Goal: Information Seeking & Learning: Learn about a topic

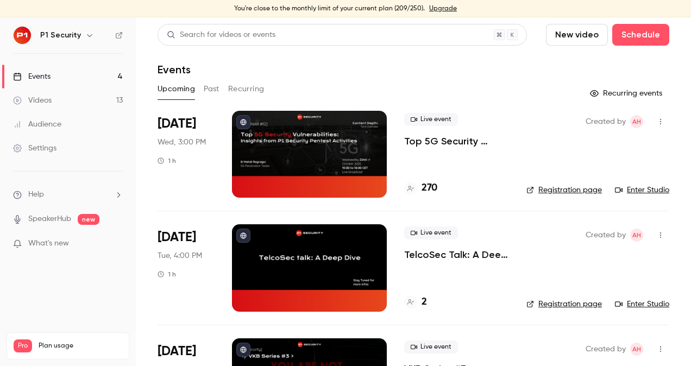
click at [438, 142] on p "Top 5G Security Vulnerabilities: Insights from P1 Security Pentest Activities" at bounding box center [456, 141] width 105 height 13
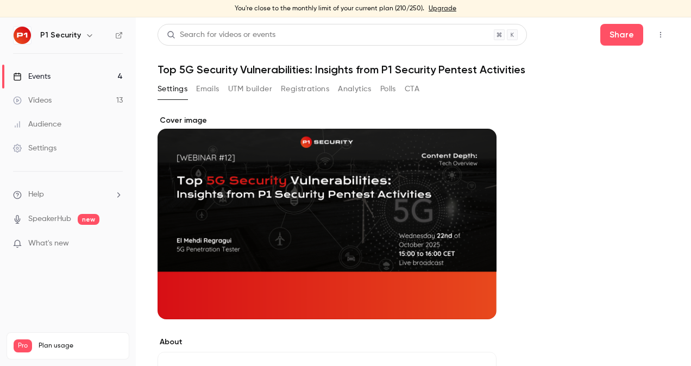
click at [289, 88] on button "Registrations" at bounding box center [305, 88] width 48 height 17
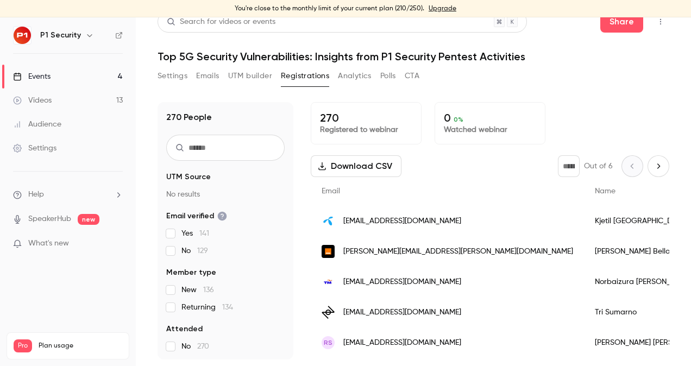
click at [594, 187] on span "Name" at bounding box center [604, 191] width 21 height 8
click at [327, 190] on span "Email" at bounding box center [330, 191] width 18 height 8
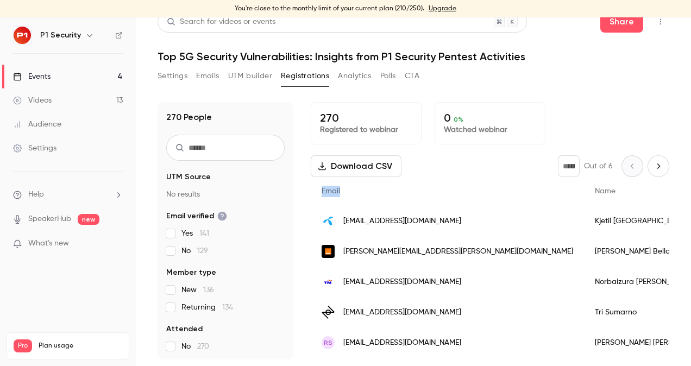
click at [327, 190] on span "Email" at bounding box center [330, 191] width 18 height 8
click at [65, 81] on link "Events 4" at bounding box center [68, 77] width 136 height 24
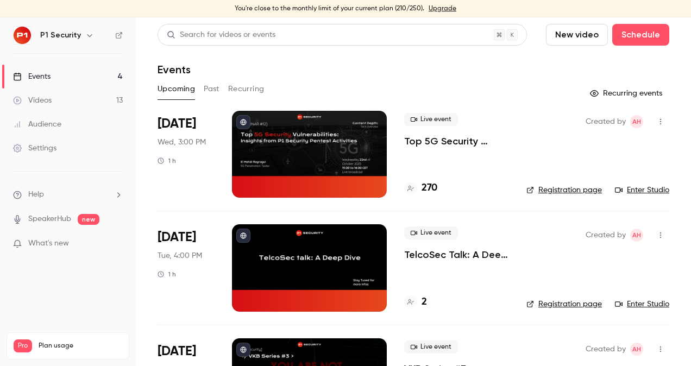
click at [48, 106] on link "Videos 13" at bounding box center [68, 100] width 136 height 24
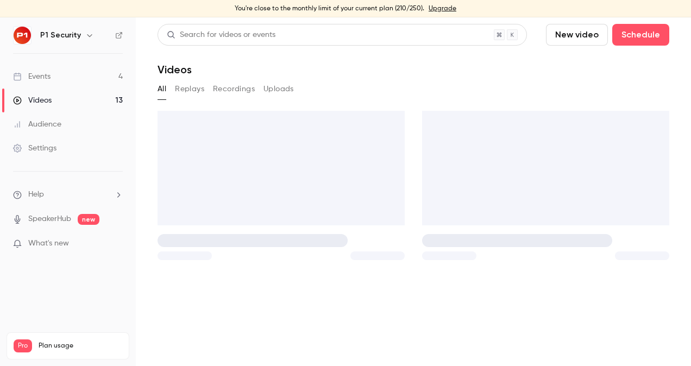
click at [55, 78] on link "Events 4" at bounding box center [68, 77] width 136 height 24
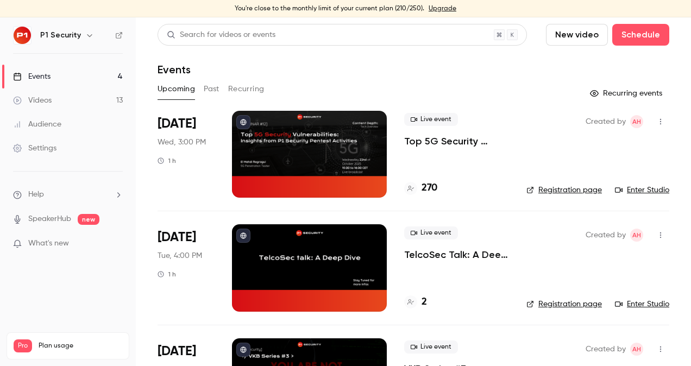
click at [442, 139] on p "Top 5G Security Vulnerabilities: Insights from P1 Security Pentest Activities" at bounding box center [456, 141] width 105 height 13
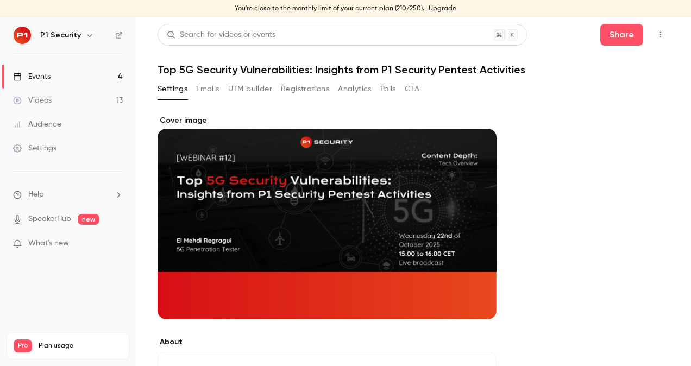
click at [293, 83] on button "Registrations" at bounding box center [305, 88] width 48 height 17
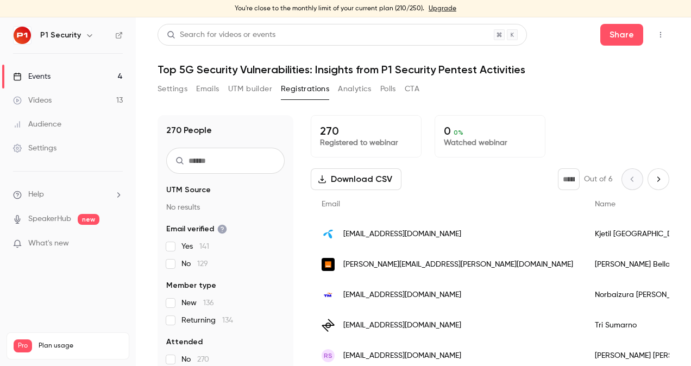
click at [211, 87] on button "Emails" at bounding box center [207, 88] width 23 height 17
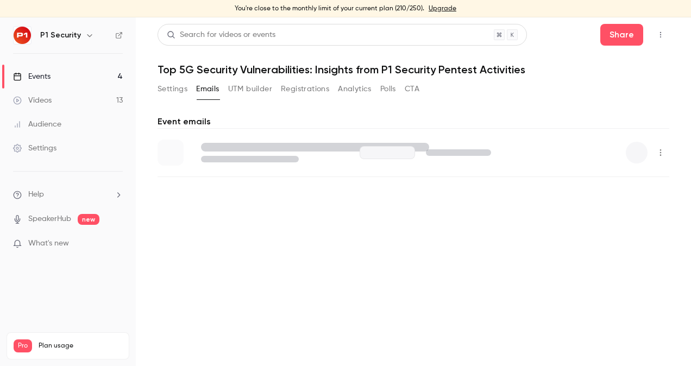
click at [168, 85] on button "Settings" at bounding box center [172, 88] width 30 height 17
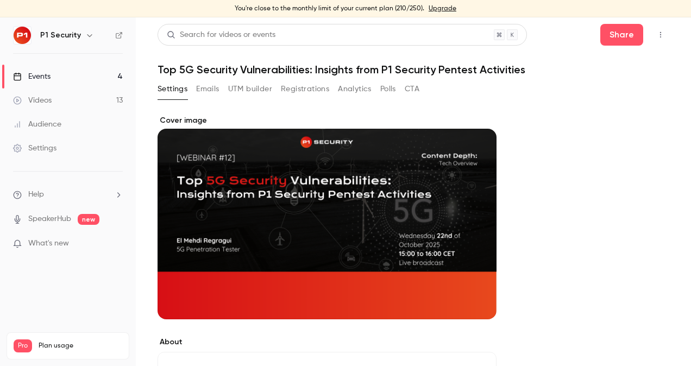
click at [85, 95] on link "Videos 13" at bounding box center [68, 100] width 136 height 24
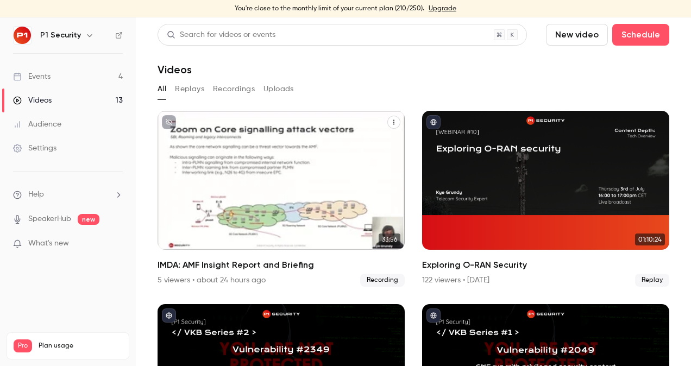
click at [233, 206] on p "IMDA: AMF Insight Report and Briefing" at bounding box center [281, 211] width 214 height 44
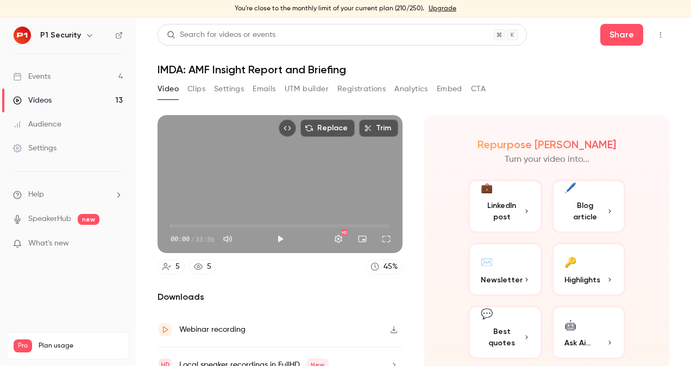
click at [172, 262] on link "5" at bounding box center [170, 266] width 27 height 15
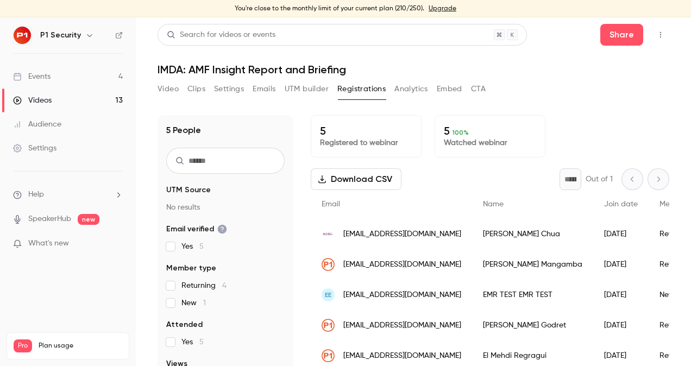
scroll to position [7, 0]
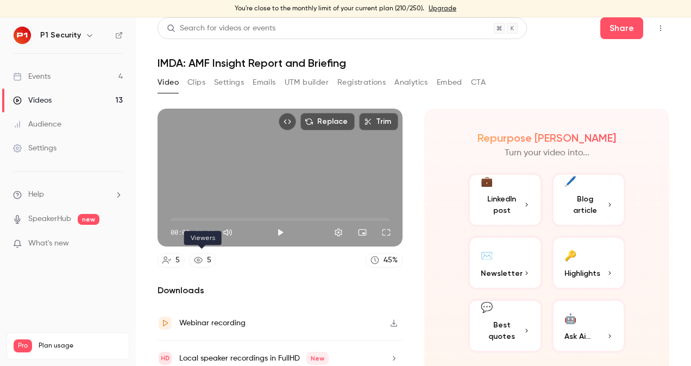
click at [201, 257] on icon at bounding box center [198, 260] width 9 height 7
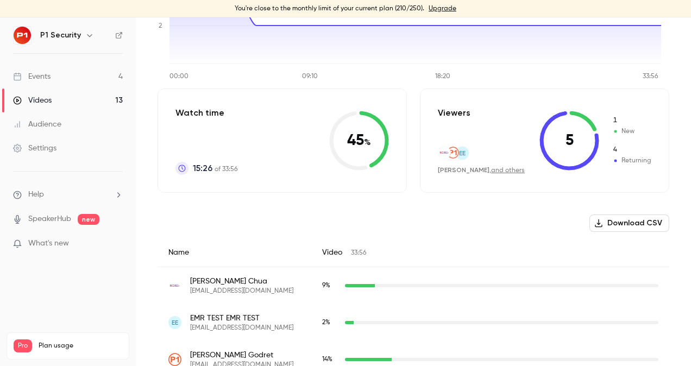
scroll to position [214, 0]
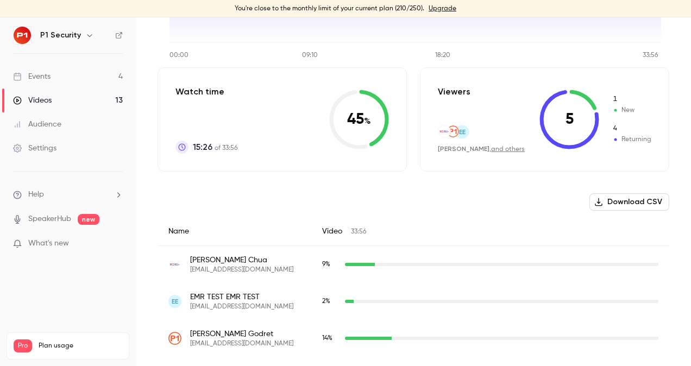
drag, startPoint x: 562, startPoint y: 109, endPoint x: 562, endPoint y: 123, distance: 14.1
click at [562, 123] on icon at bounding box center [569, 120] width 60 height 60
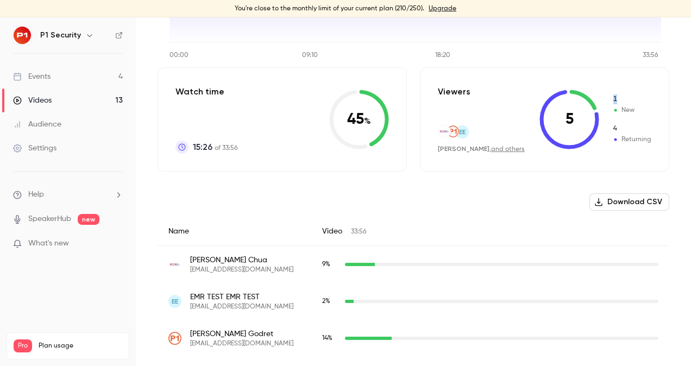
drag, startPoint x: 562, startPoint y: 123, endPoint x: 613, endPoint y: 112, distance: 52.7
click at [613, 112] on span "New" at bounding box center [631, 110] width 39 height 10
click at [633, 136] on span "Returning" at bounding box center [631, 140] width 39 height 10
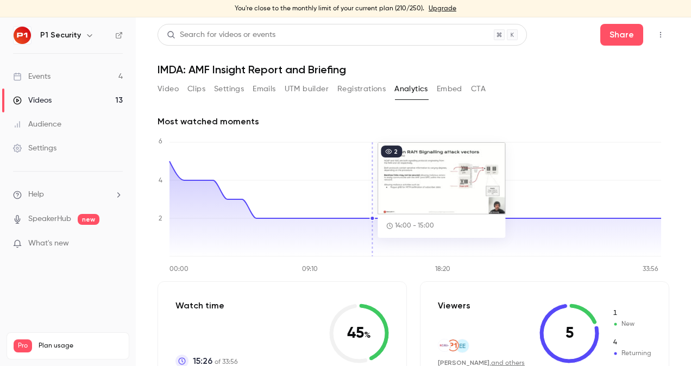
scroll to position [85, 0]
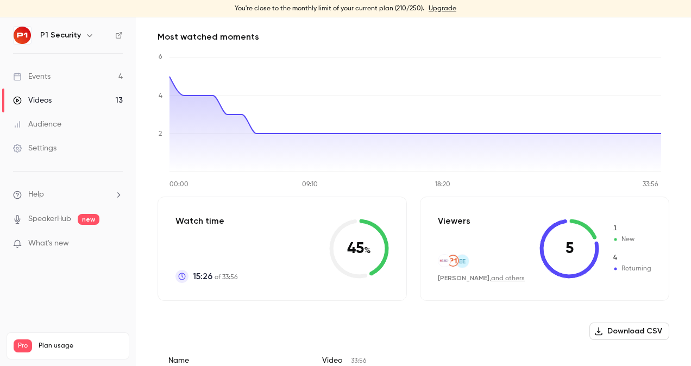
drag, startPoint x: 608, startPoint y: 227, endPoint x: 617, endPoint y: 242, distance: 17.5
click at [617, 242] on div "1 New" at bounding box center [631, 234] width 39 height 21
drag, startPoint x: 617, startPoint y: 242, endPoint x: 613, endPoint y: 249, distance: 8.0
click at [613, 249] on div "1 New 4 Returning" at bounding box center [631, 249] width 39 height 50
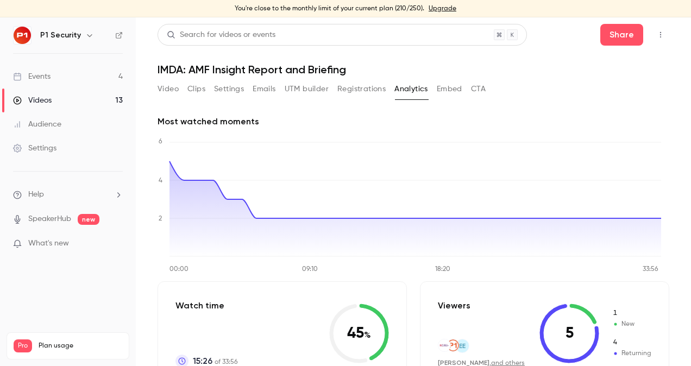
click at [46, 76] on div "Events" at bounding box center [31, 76] width 37 height 11
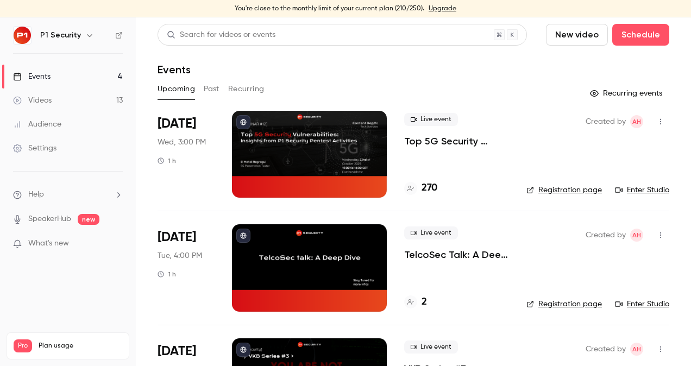
click at [446, 142] on p "Top 5G Security Vulnerabilities: Insights from P1 Security Pentest Activities" at bounding box center [456, 141] width 105 height 13
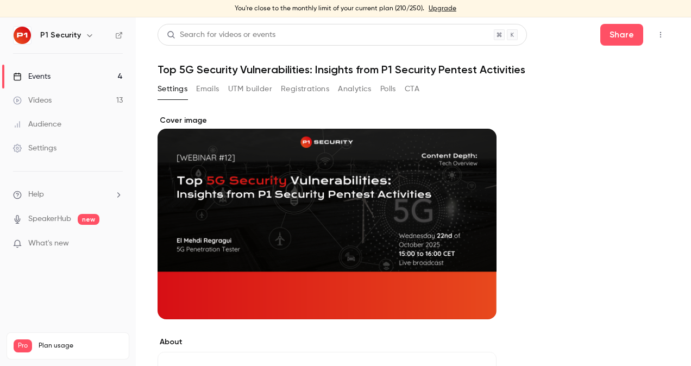
click at [303, 87] on button "Registrations" at bounding box center [305, 88] width 48 height 17
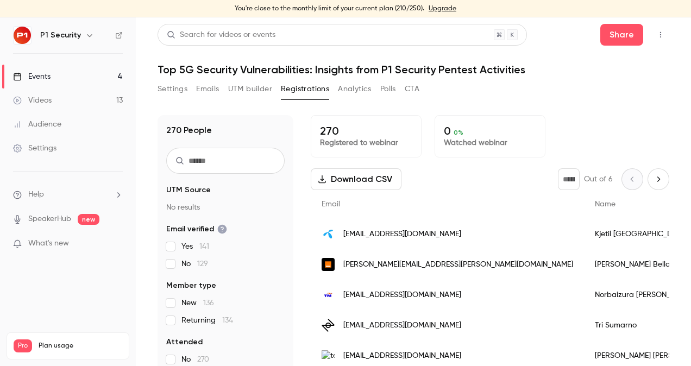
click at [245, 85] on button "UTM builder" at bounding box center [250, 88] width 44 height 17
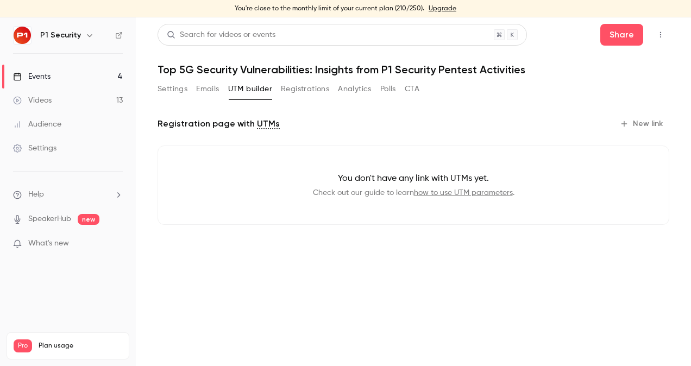
click at [208, 82] on button "Emails" at bounding box center [207, 88] width 23 height 17
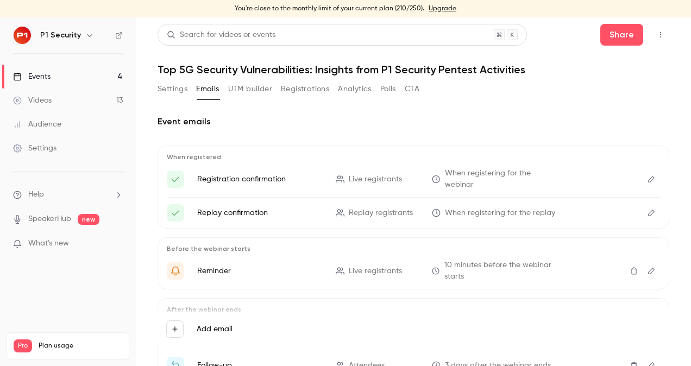
click at [176, 91] on button "Settings" at bounding box center [172, 88] width 30 height 17
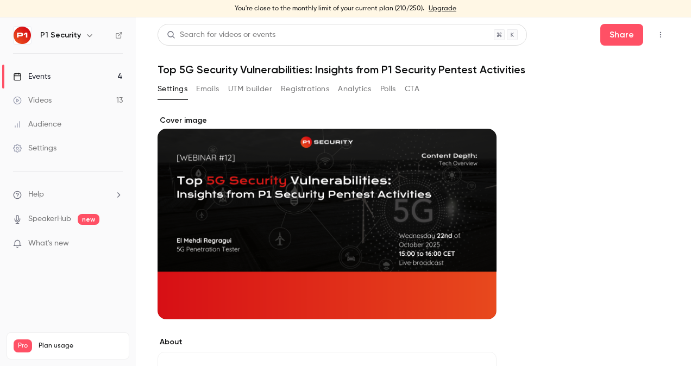
click at [302, 81] on button "Registrations" at bounding box center [305, 88] width 48 height 17
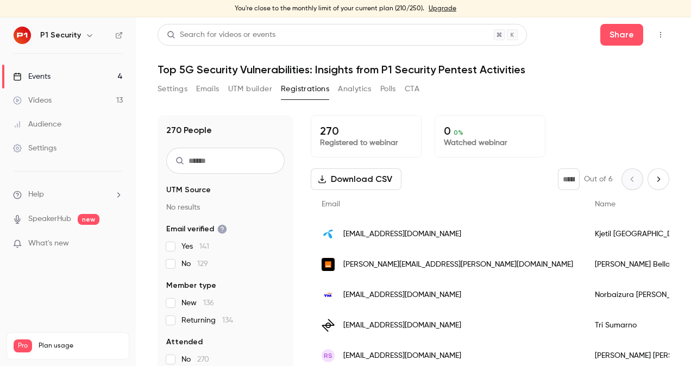
click at [77, 92] on link "Videos 13" at bounding box center [68, 100] width 136 height 24
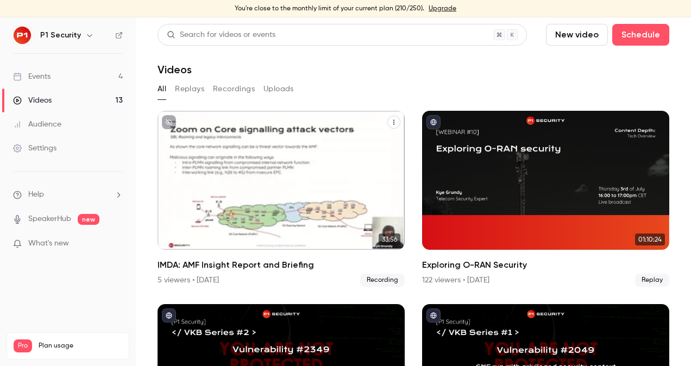
click at [273, 181] on div "P1 Security [DATE] IMDA: AMF Insight Report and Briefing" at bounding box center [280, 180] width 247 height 139
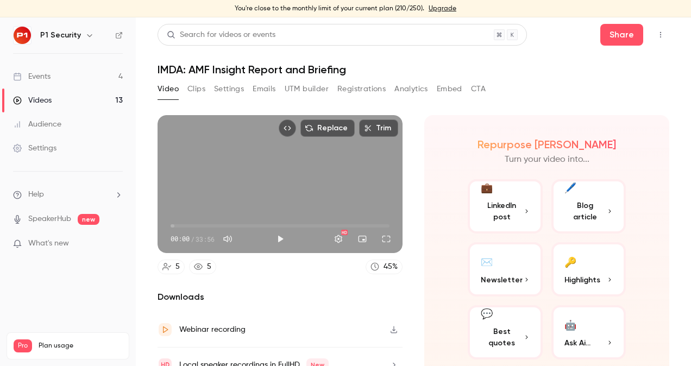
click at [351, 90] on button "Registrations" at bounding box center [361, 88] width 48 height 17
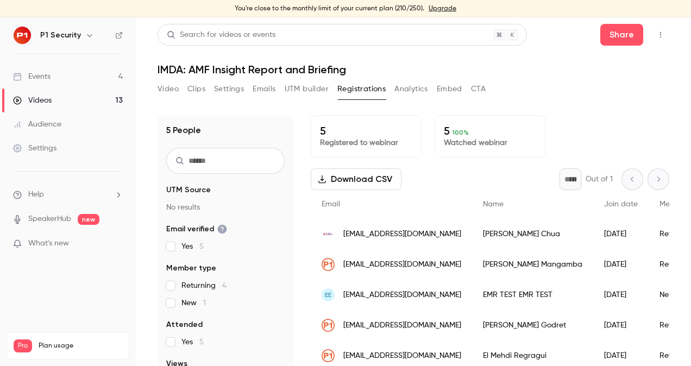
click at [84, 79] on link "Events 4" at bounding box center [68, 77] width 136 height 24
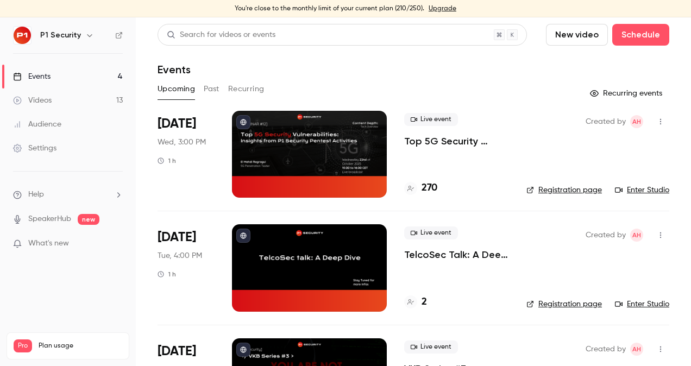
click at [84, 79] on link "Events 4" at bounding box center [68, 77] width 136 height 24
